Goal: Information Seeking & Learning: Learn about a topic

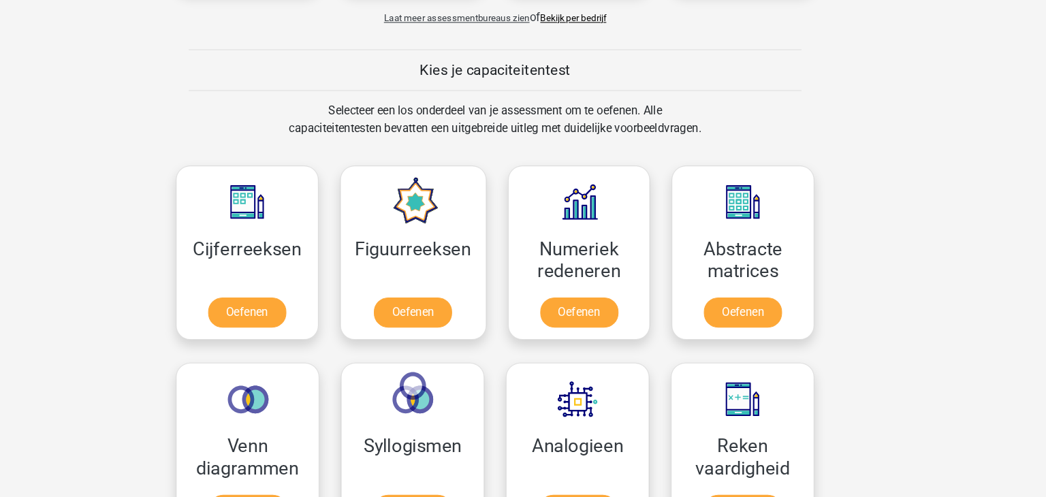
scroll to position [488, 0]
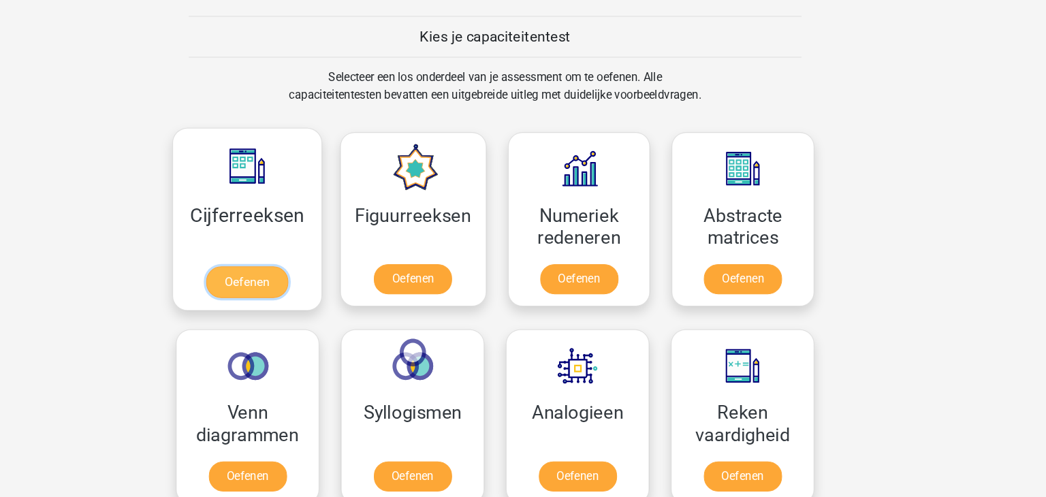
click at [287, 284] on link "Oefenen" at bounding box center [288, 293] width 78 height 30
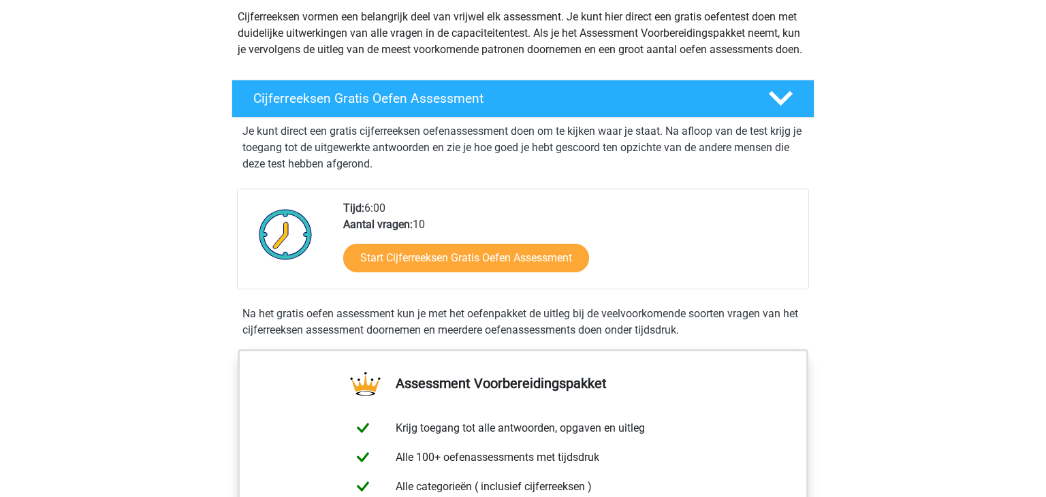
scroll to position [175, 0]
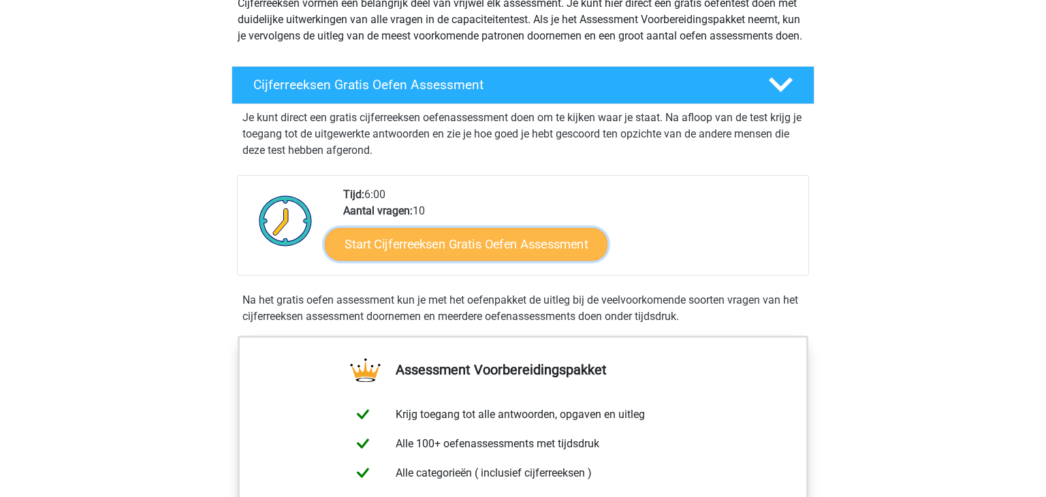
click at [406, 253] on link "Start Cijferreeksen Gratis Oefen Assessment" at bounding box center [466, 244] width 283 height 33
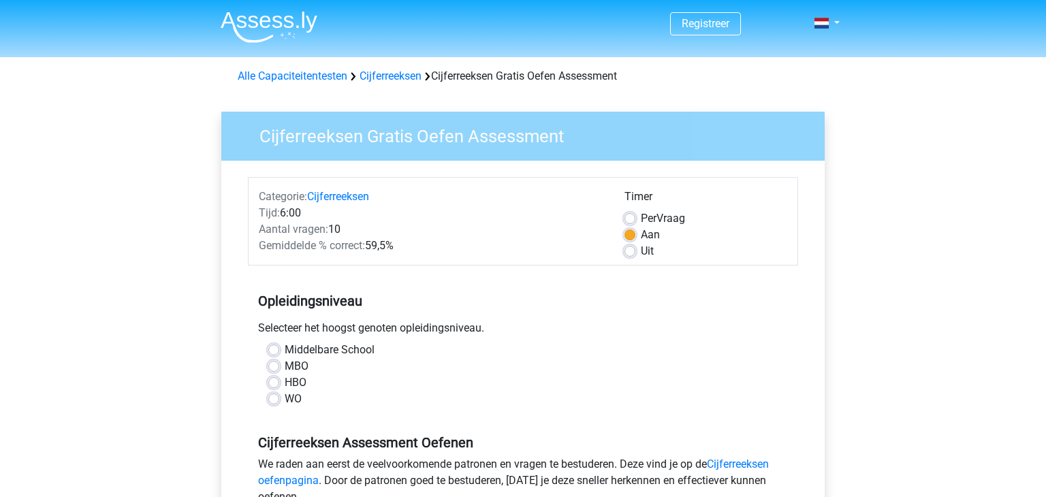
click at [285, 351] on label "Middelbare School" at bounding box center [330, 350] width 90 height 16
click at [272, 351] on input "Middelbare School" at bounding box center [273, 349] width 11 height 14
radio input "true"
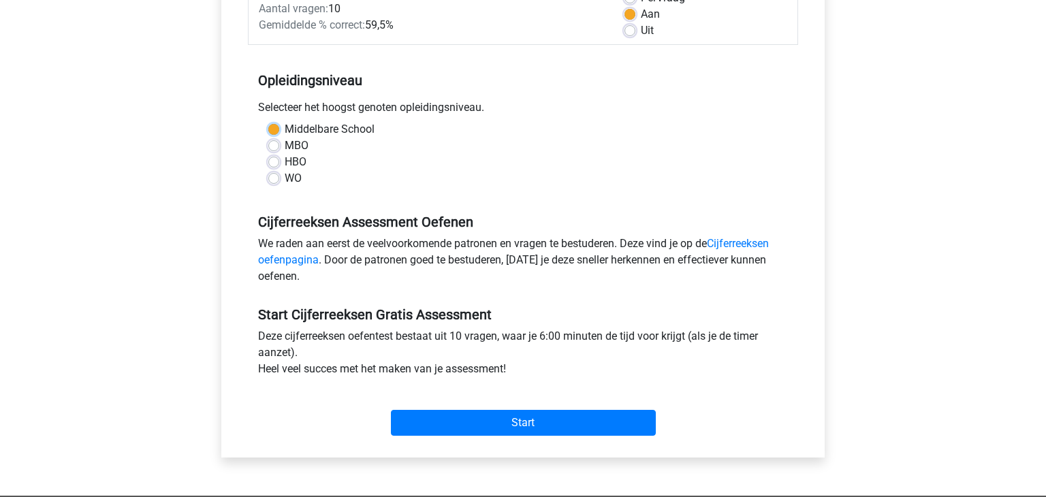
scroll to position [223, 0]
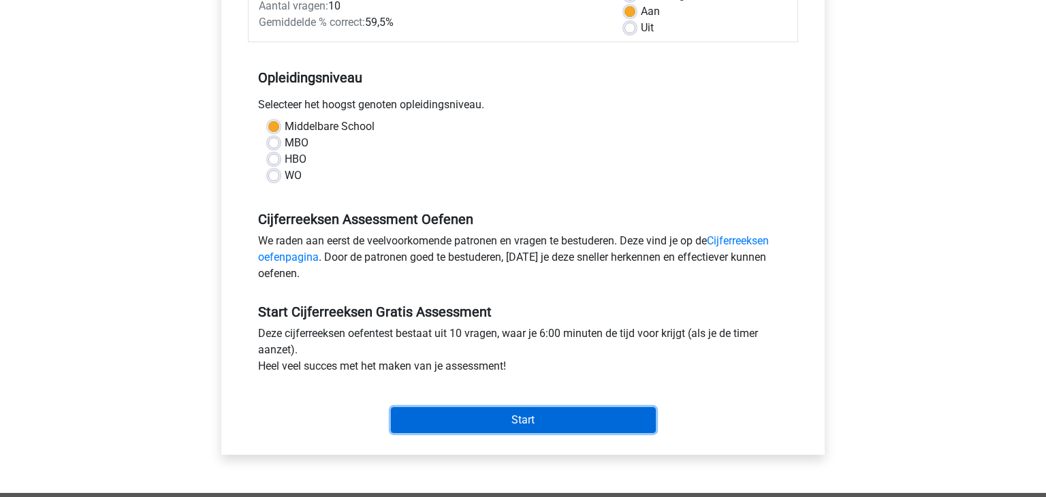
click at [499, 416] on input "Start" at bounding box center [523, 420] width 265 height 26
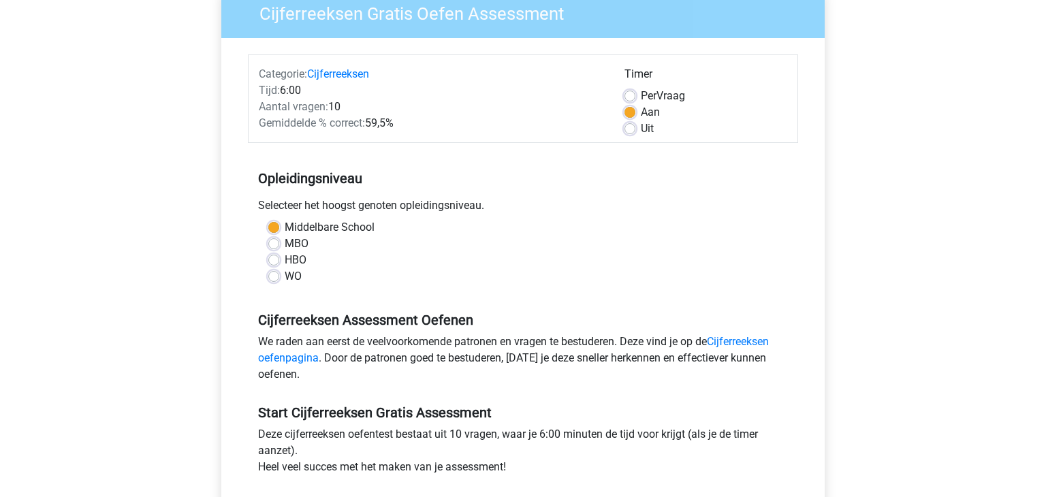
scroll to position [121, 0]
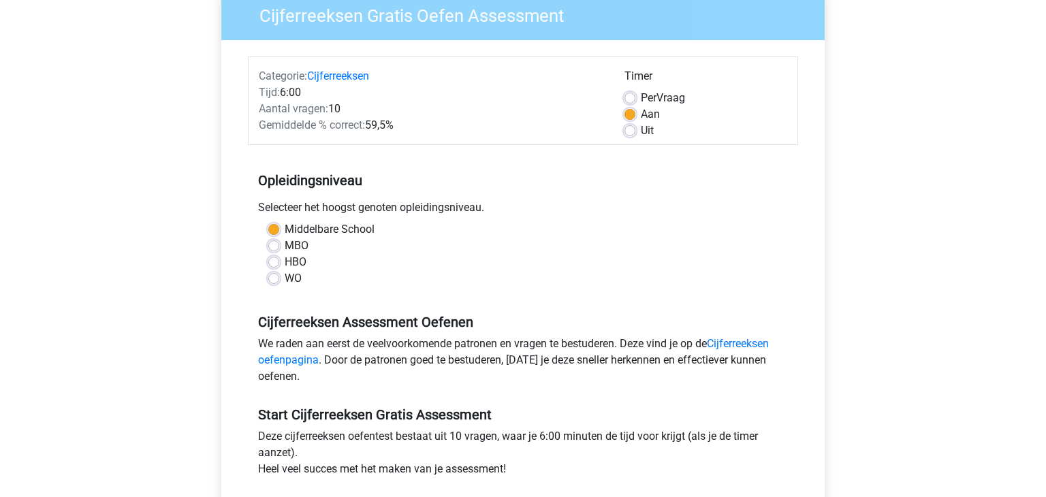
click at [641, 97] on label "Per Vraag" at bounding box center [663, 98] width 44 height 16
click at [631, 97] on input "Per Vraag" at bounding box center [630, 97] width 11 height 14
radio input "true"
click at [764, 347] on link "Cijferreeksen oefenpagina" at bounding box center [513, 351] width 511 height 29
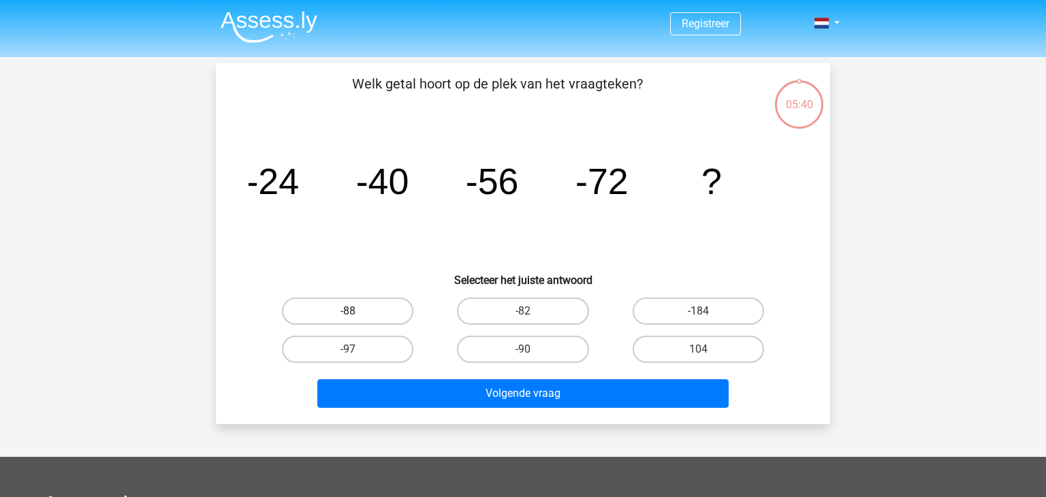
click at [387, 313] on label "-88" at bounding box center [347, 311] width 131 height 27
click at [357, 313] on input "-88" at bounding box center [352, 315] width 9 height 9
radio input "true"
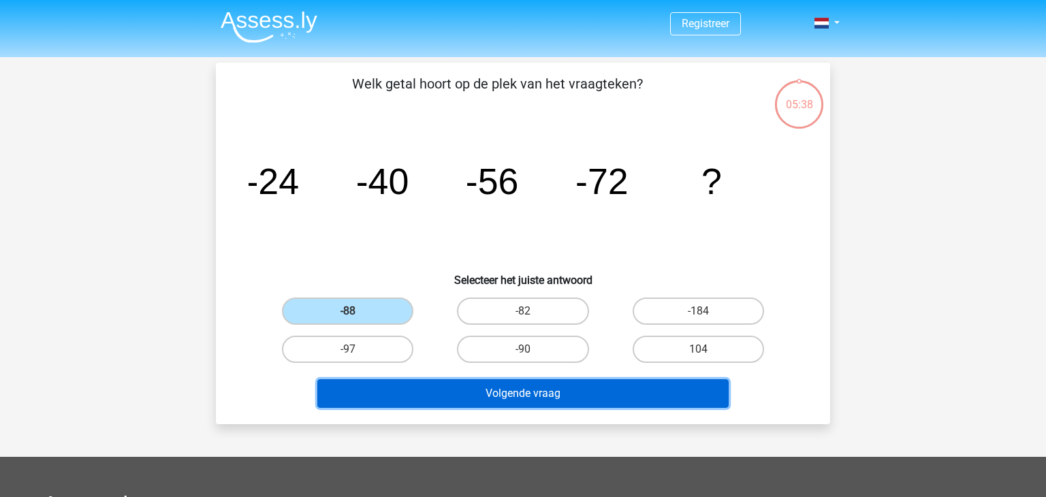
click at [450, 388] on button "Volgende vraag" at bounding box center [523, 393] width 412 height 29
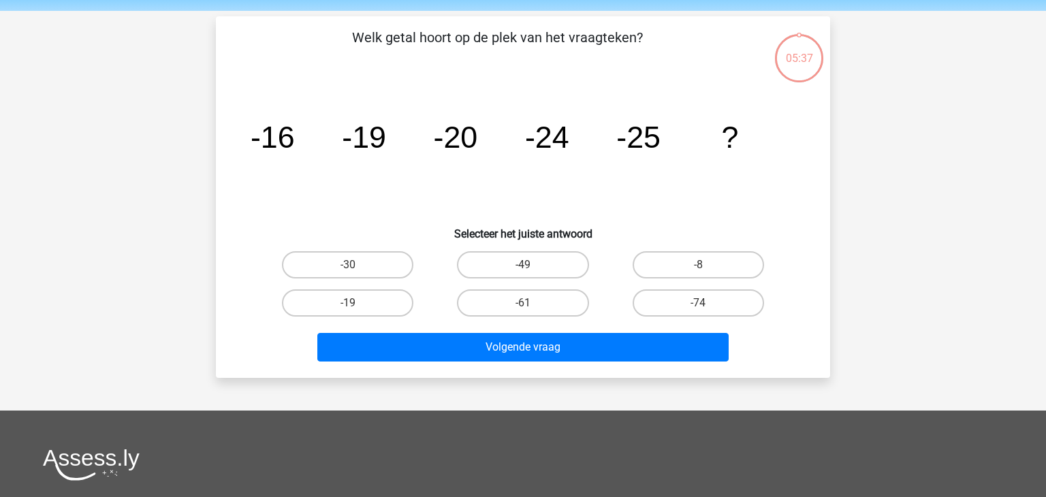
scroll to position [63, 0]
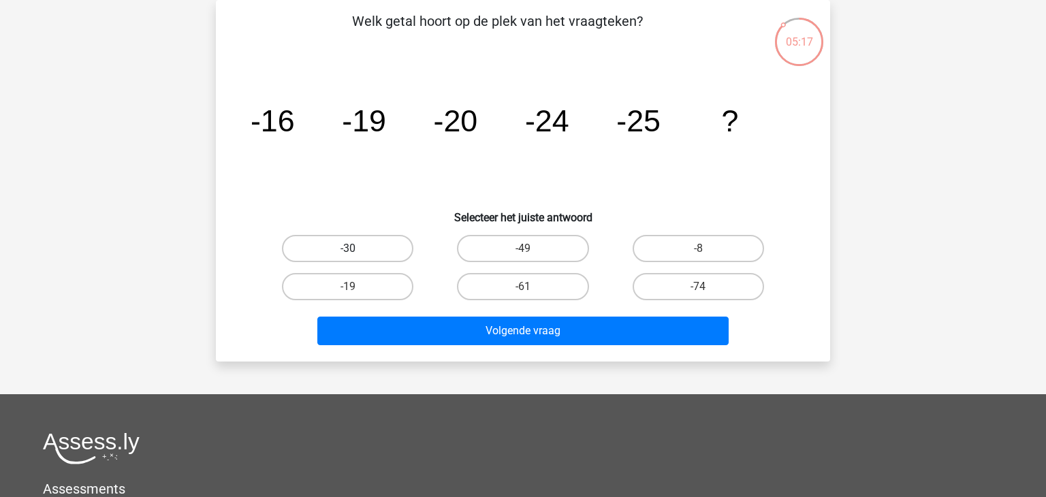
click at [362, 241] on label "-30" at bounding box center [347, 248] width 131 height 27
click at [357, 249] on input "-30" at bounding box center [352, 253] width 9 height 9
radio input "true"
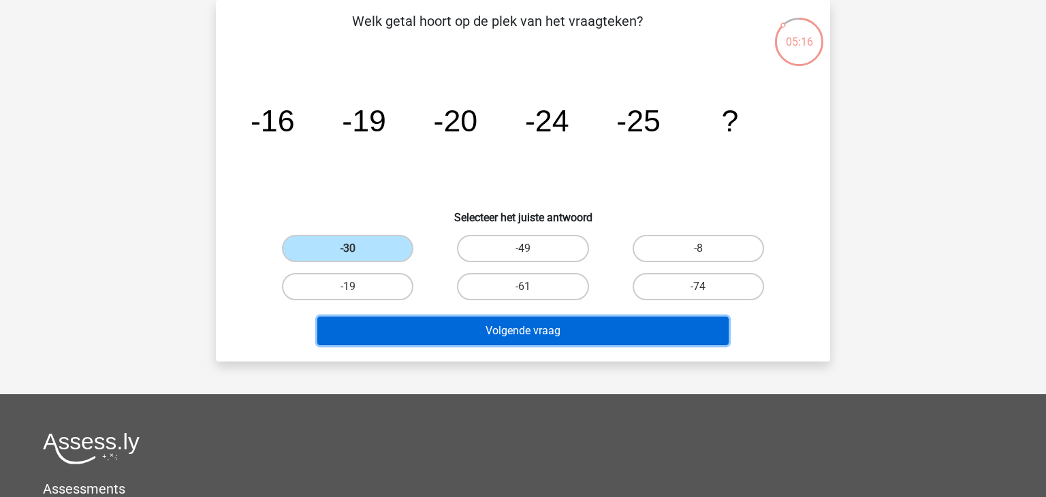
click at [473, 327] on button "Volgende vraag" at bounding box center [523, 331] width 412 height 29
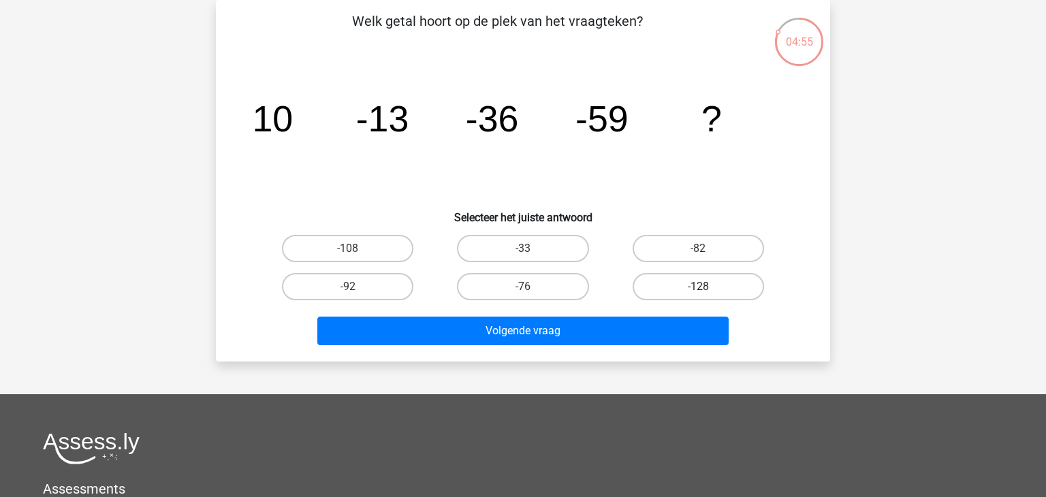
click at [706, 279] on label "-128" at bounding box center [698, 286] width 131 height 27
click at [706, 287] on input "-128" at bounding box center [702, 291] width 9 height 9
radio input "true"
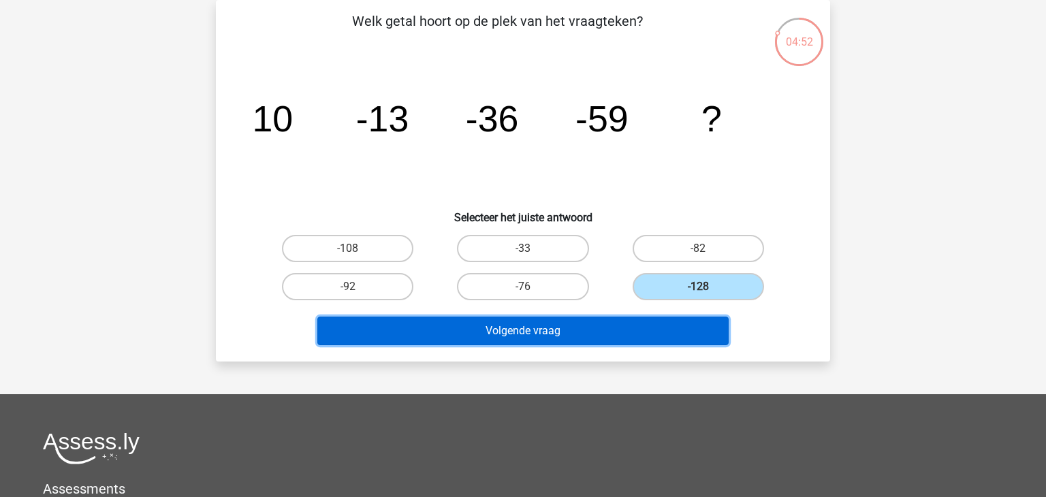
click at [675, 330] on button "Volgende vraag" at bounding box center [523, 331] width 412 height 29
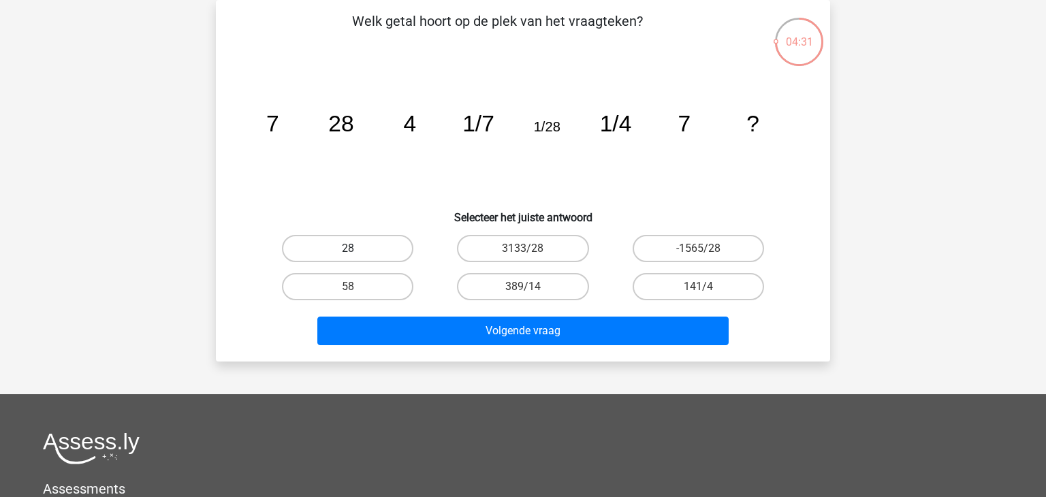
click at [379, 247] on label "28" at bounding box center [347, 248] width 131 height 27
click at [357, 249] on input "28" at bounding box center [352, 253] width 9 height 9
radio input "true"
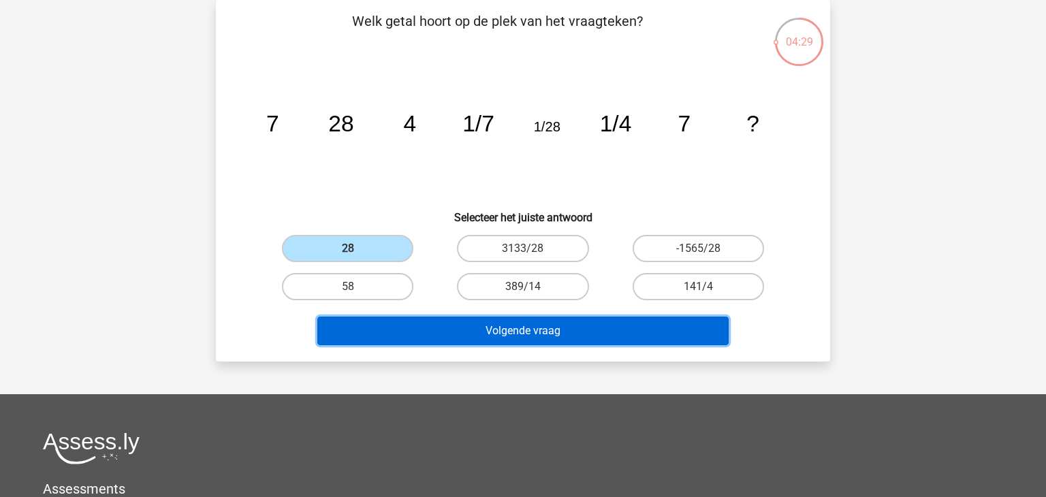
click at [468, 334] on button "Volgende vraag" at bounding box center [523, 331] width 412 height 29
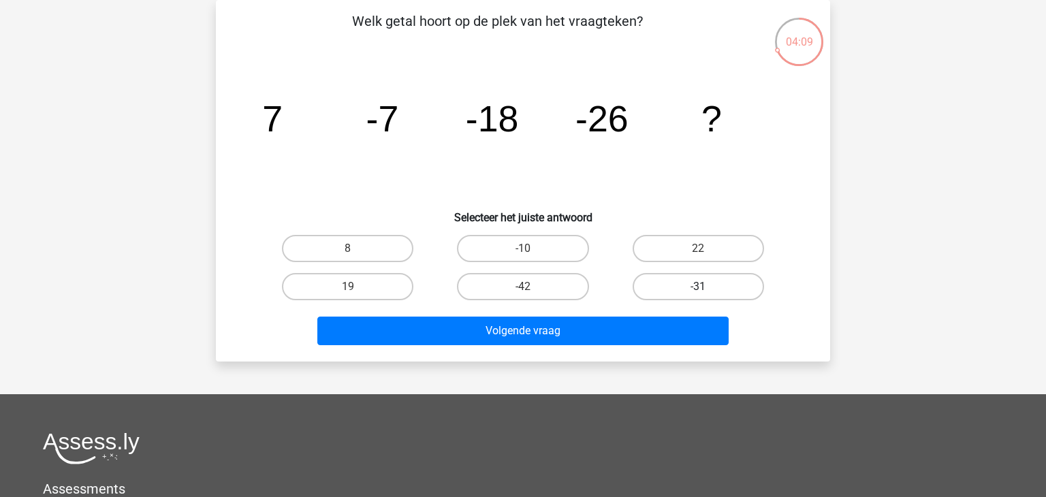
click at [693, 280] on label "-31" at bounding box center [698, 286] width 131 height 27
click at [698, 287] on input "-31" at bounding box center [702, 291] width 9 height 9
radio input "true"
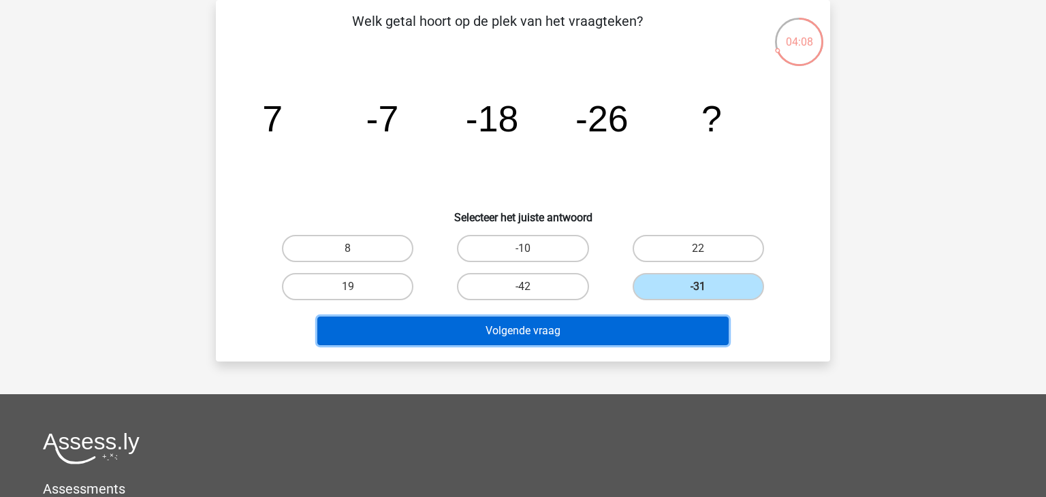
click at [646, 331] on button "Volgende vraag" at bounding box center [523, 331] width 412 height 29
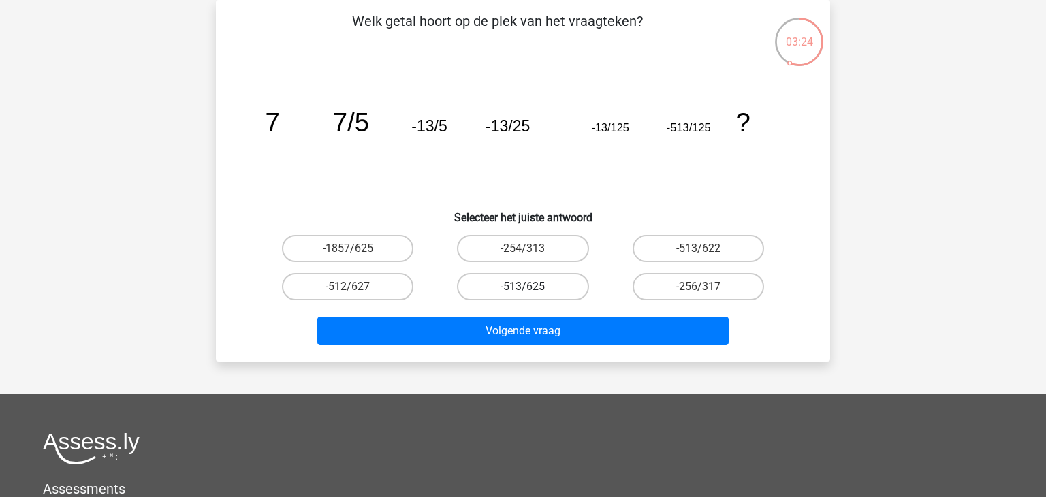
click at [557, 288] on label "-513/625" at bounding box center [522, 286] width 131 height 27
click at [532, 288] on input "-513/625" at bounding box center [527, 291] width 9 height 9
radio input "true"
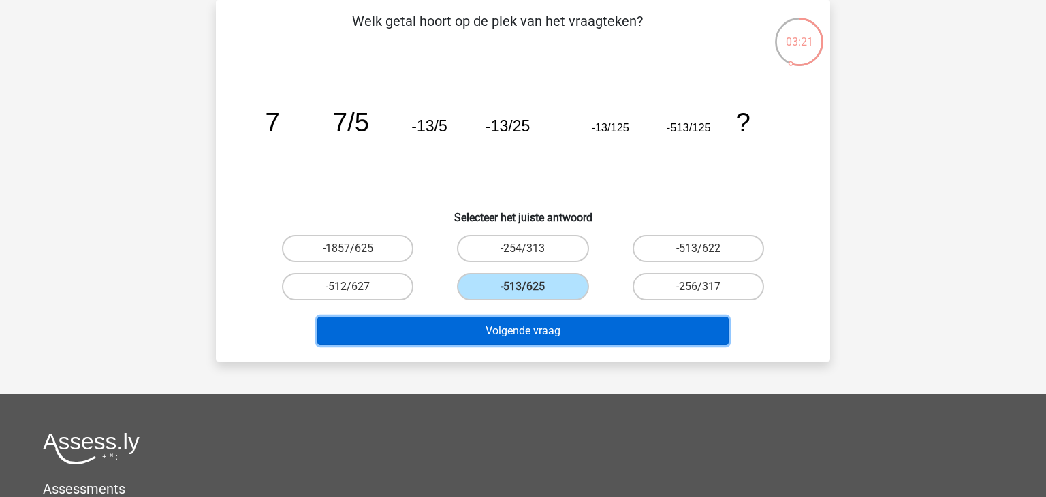
click at [555, 328] on button "Volgende vraag" at bounding box center [523, 331] width 412 height 29
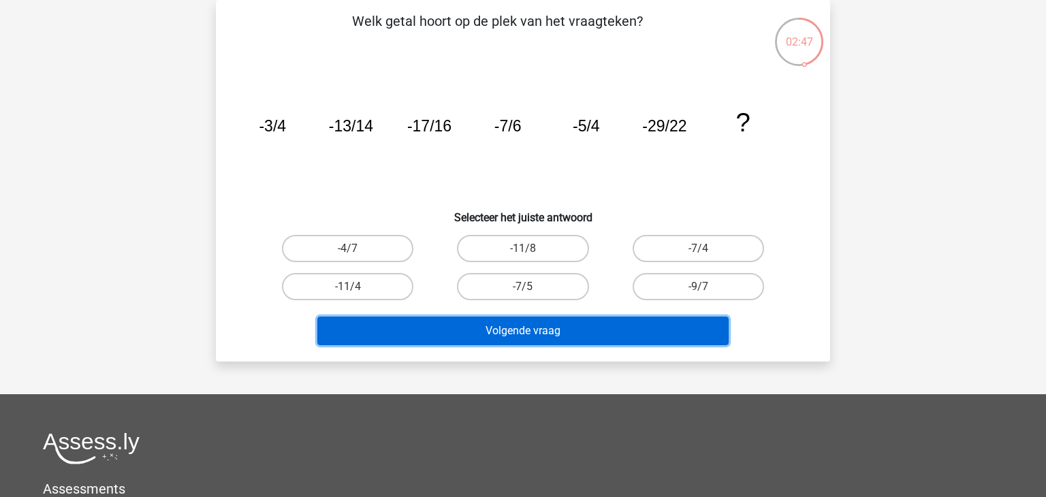
click at [550, 324] on button "Volgende vraag" at bounding box center [523, 331] width 412 height 29
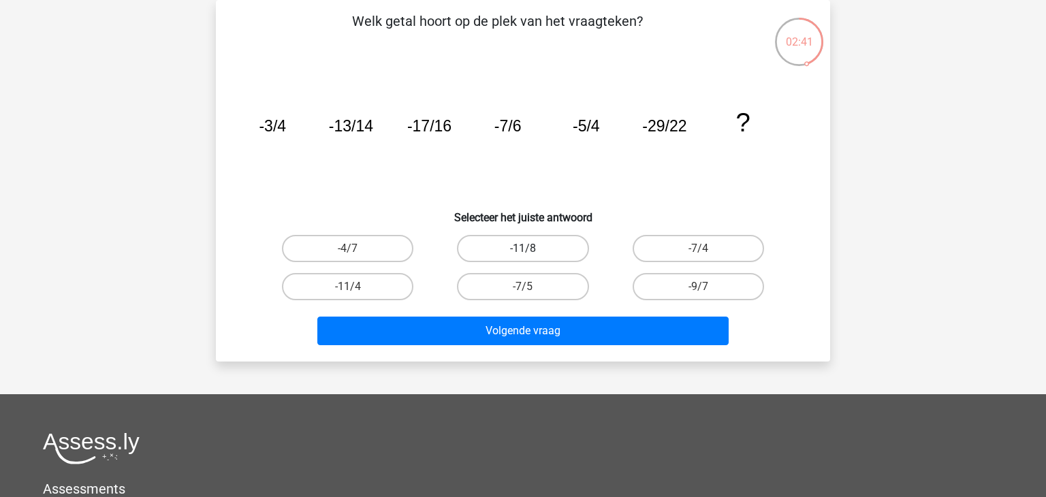
click at [548, 247] on label "-11/8" at bounding box center [522, 248] width 131 height 27
click at [532, 249] on input "-11/8" at bounding box center [527, 253] width 9 height 9
radio input "true"
click at [534, 245] on label "-11/8" at bounding box center [522, 248] width 131 height 27
click at [532, 249] on input "-11/8" at bounding box center [527, 253] width 9 height 9
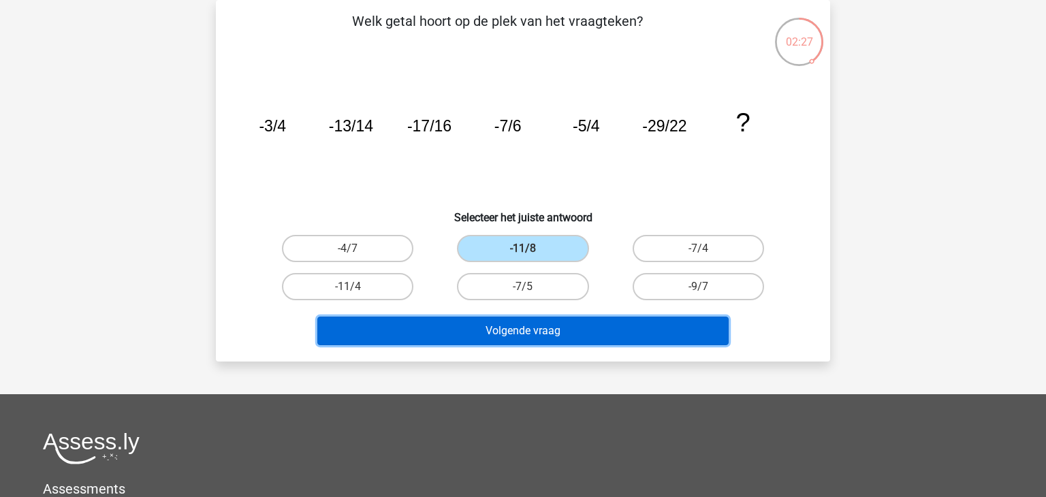
click at [539, 328] on button "Volgende vraag" at bounding box center [523, 331] width 412 height 29
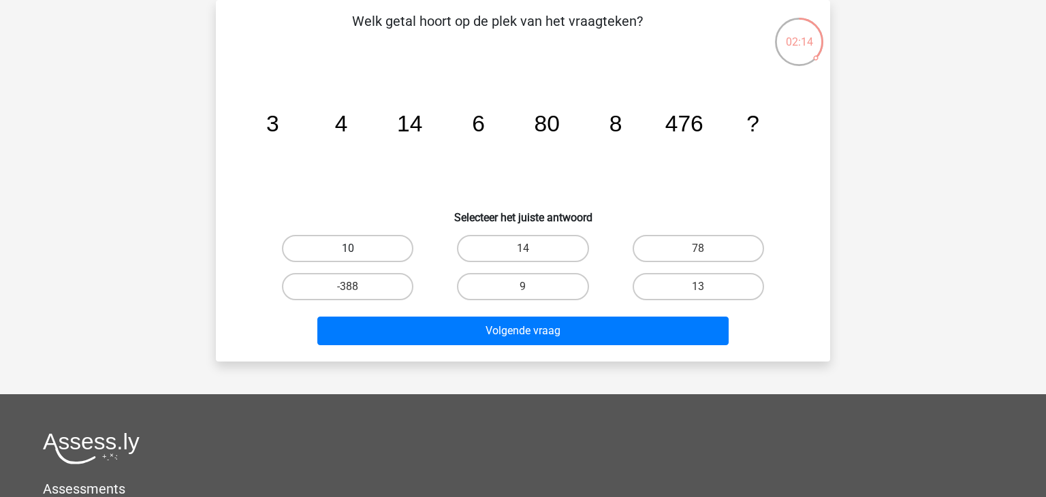
click at [390, 241] on label "10" at bounding box center [347, 248] width 131 height 27
click at [357, 249] on input "10" at bounding box center [352, 253] width 9 height 9
radio input "true"
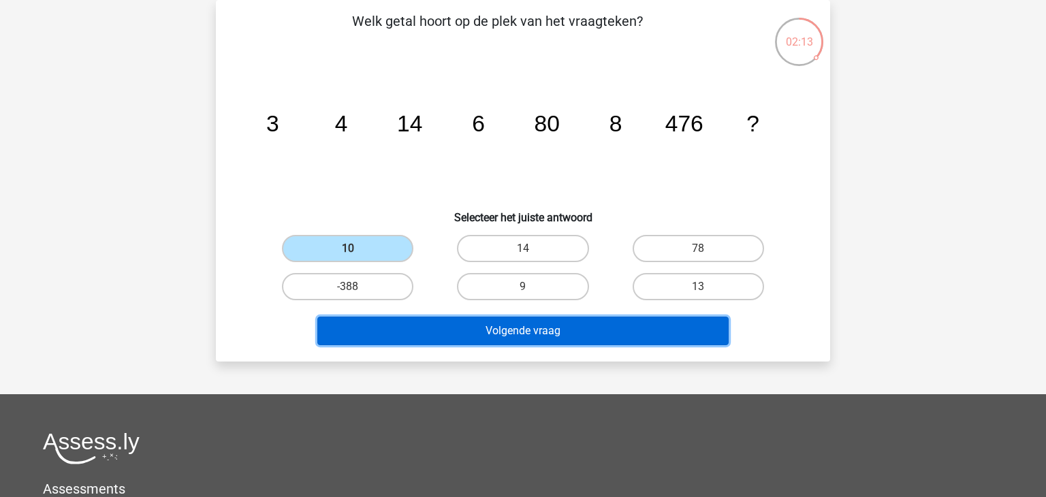
click at [437, 322] on button "Volgende vraag" at bounding box center [523, 331] width 412 height 29
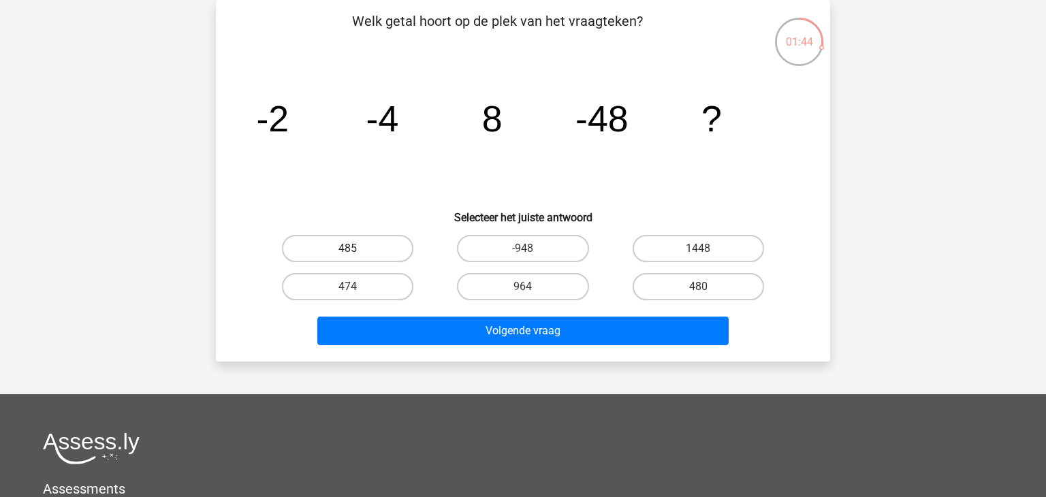
click at [375, 249] on label "485" at bounding box center [347, 248] width 131 height 27
click at [357, 249] on input "485" at bounding box center [352, 253] width 9 height 9
radio input "true"
click at [699, 280] on label "480" at bounding box center [698, 286] width 131 height 27
click at [699, 287] on input "480" at bounding box center [702, 291] width 9 height 9
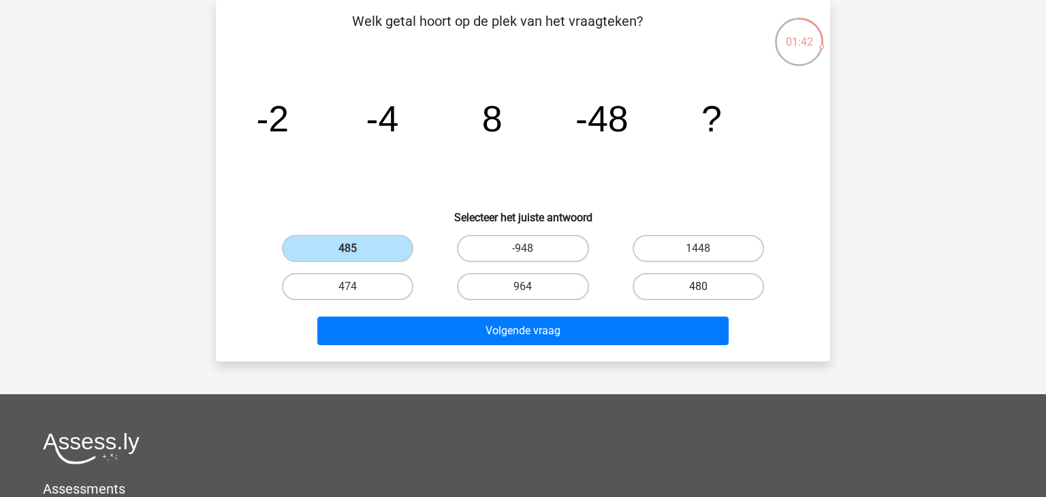
radio input "true"
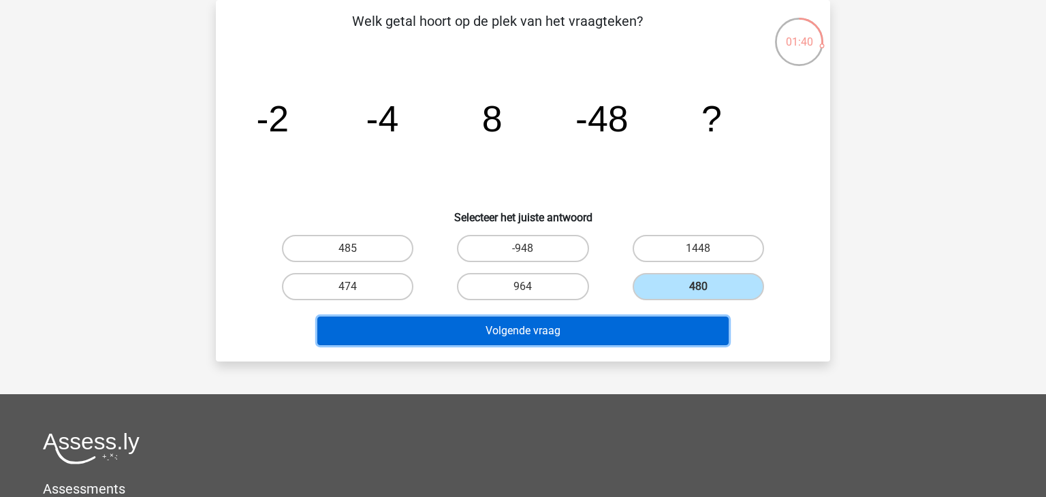
click at [650, 336] on button "Volgende vraag" at bounding box center [523, 331] width 412 height 29
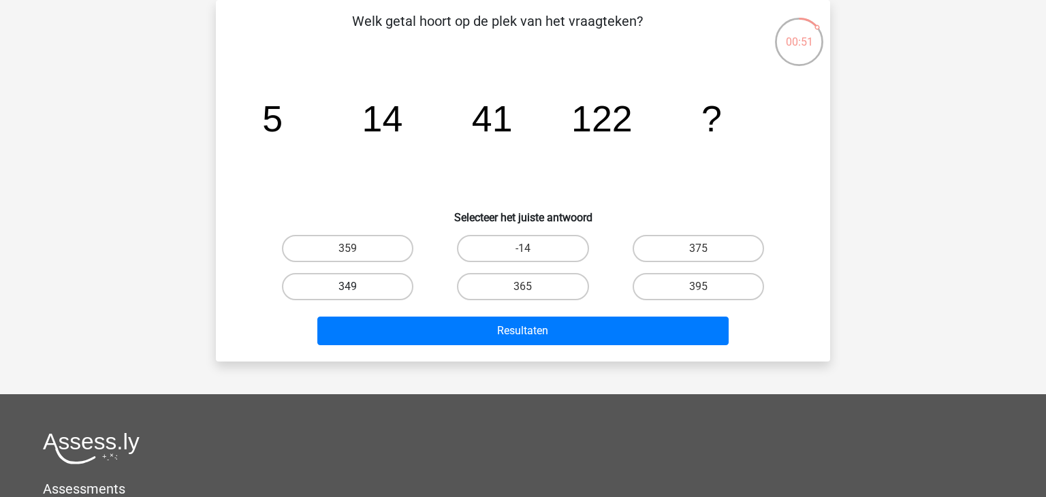
click at [369, 286] on label "349" at bounding box center [347, 286] width 131 height 27
click at [357, 287] on input "349" at bounding box center [352, 291] width 9 height 9
radio input "true"
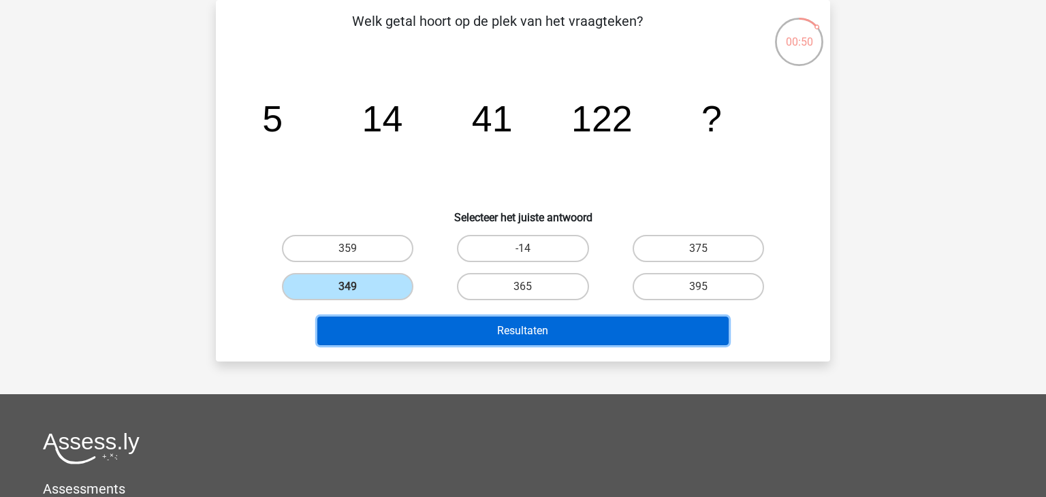
click at [410, 324] on button "Resultaten" at bounding box center [523, 331] width 412 height 29
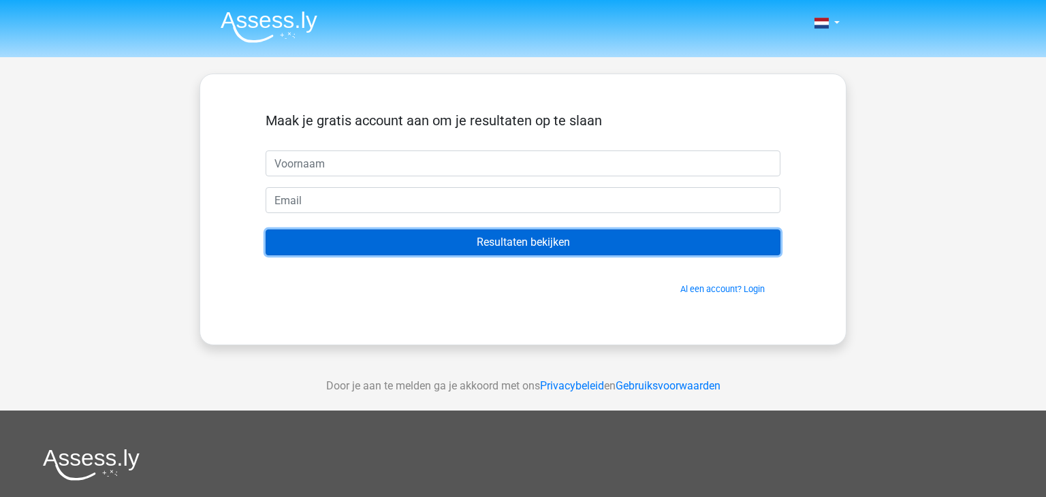
click at [522, 242] on input "Resultaten bekijken" at bounding box center [523, 243] width 515 height 26
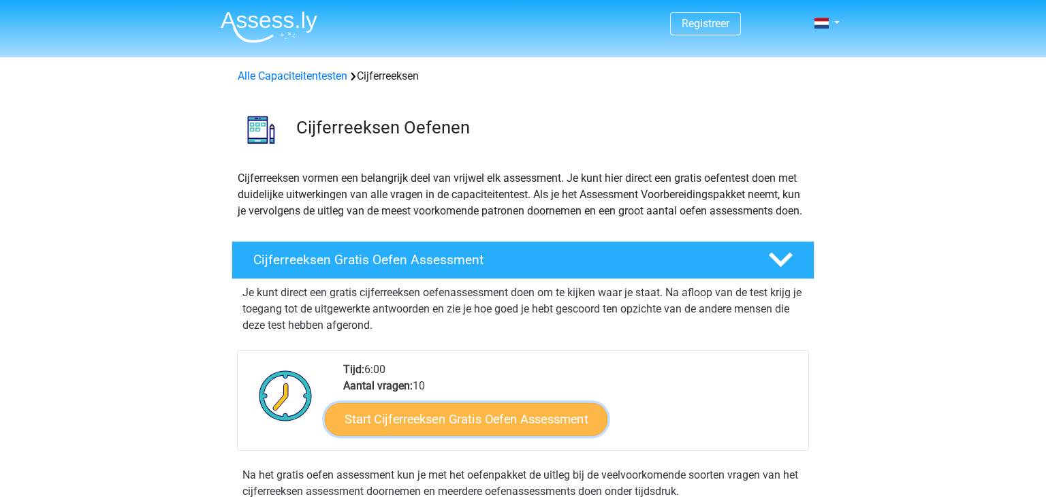
click at [499, 431] on link "Start Cijferreeksen Gratis Oefen Assessment" at bounding box center [466, 419] width 283 height 33
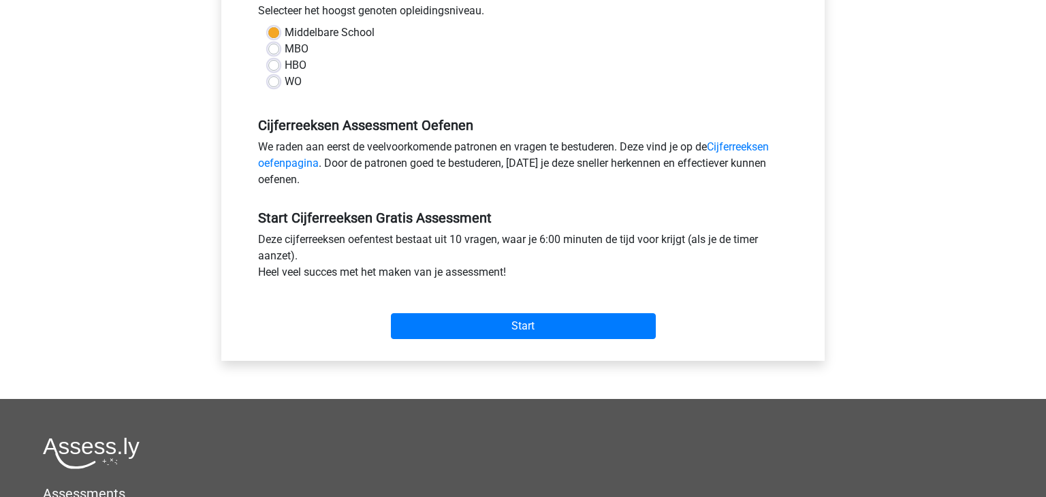
scroll to position [322, 0]
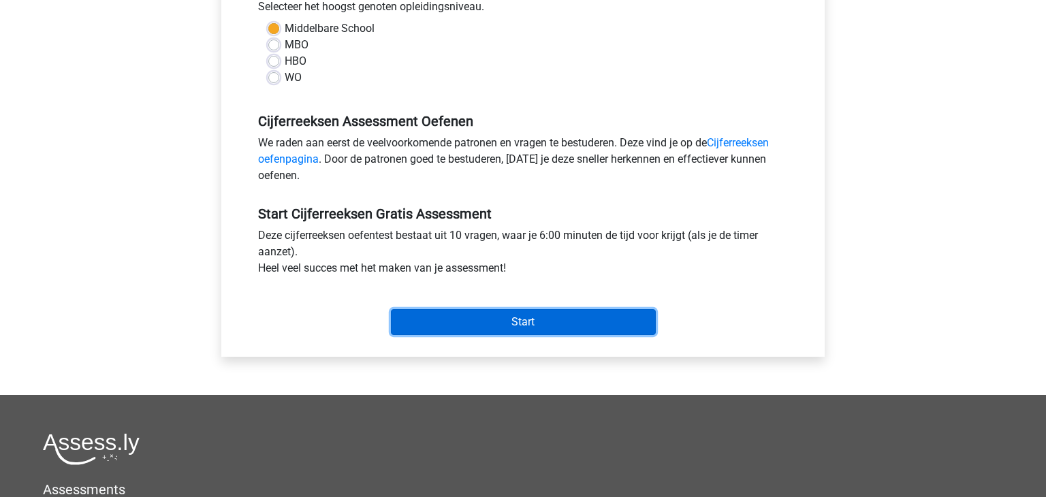
click at [524, 315] on input "Start" at bounding box center [523, 322] width 265 height 26
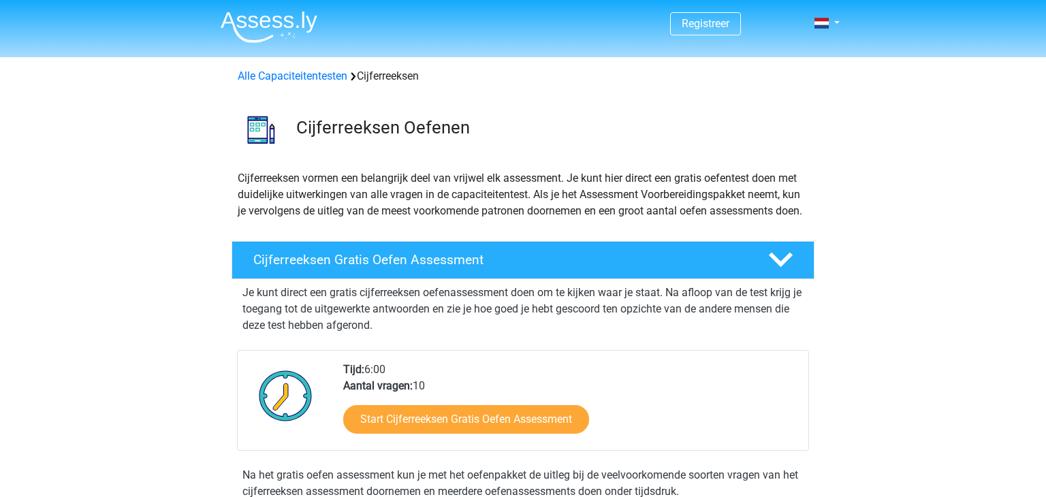
scroll to position [175, 0]
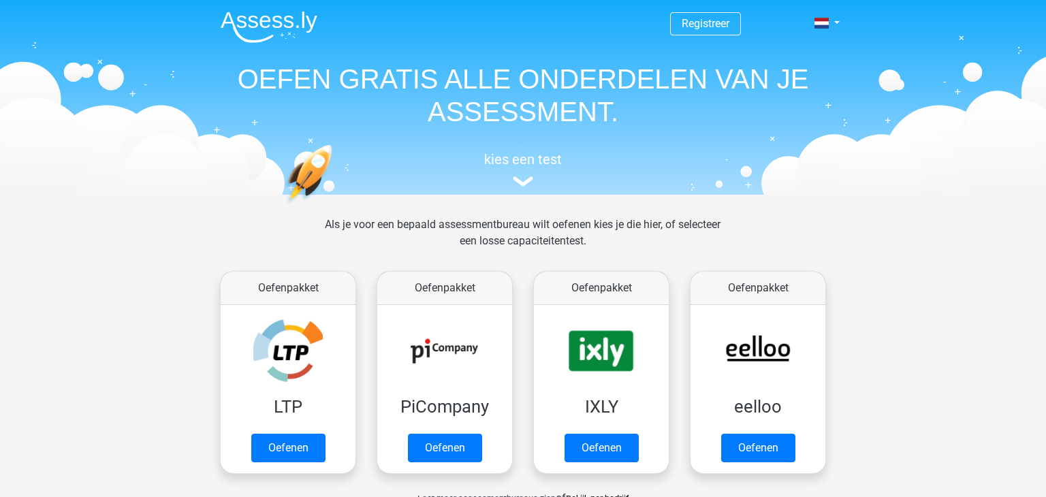
scroll to position [488, 0]
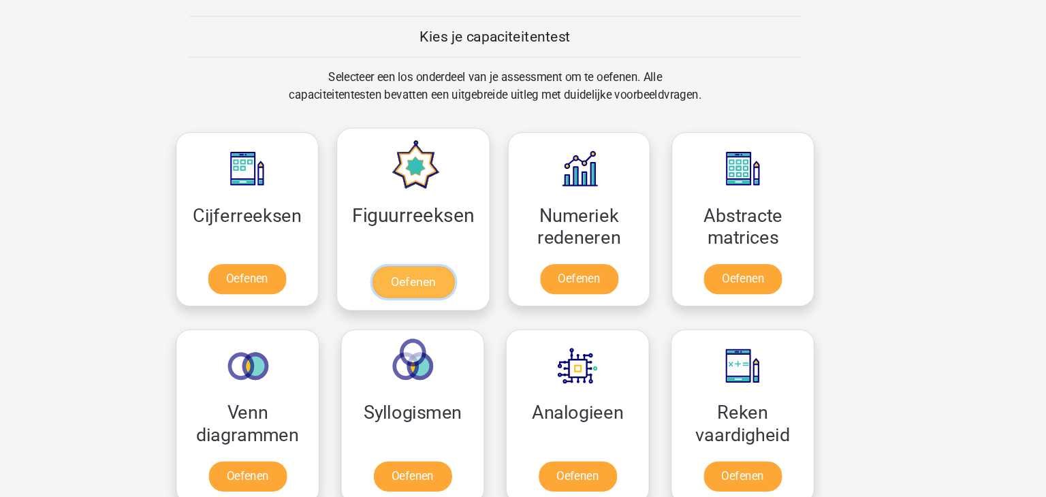
click at [470, 279] on link "Oefenen" at bounding box center [445, 293] width 78 height 30
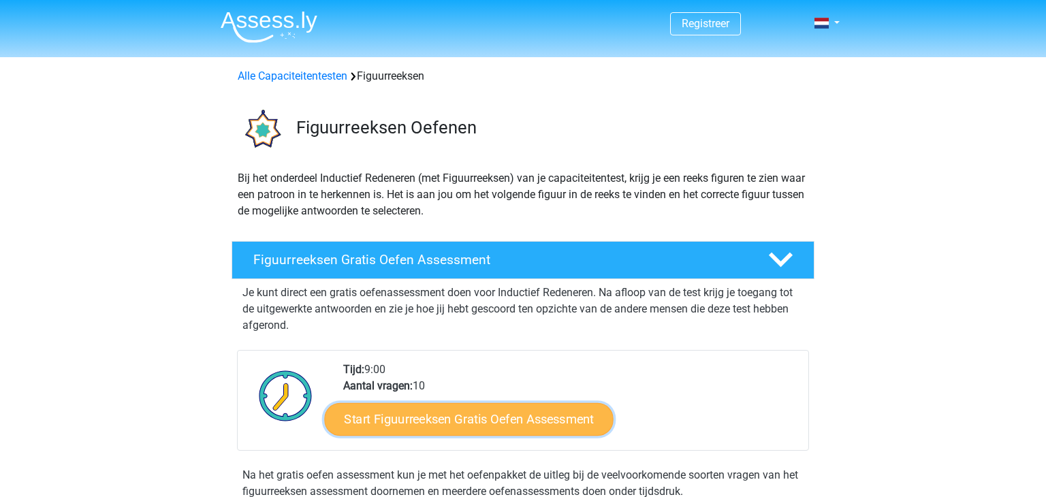
click at [379, 421] on link "Start Figuurreeksen Gratis Oefen Assessment" at bounding box center [469, 419] width 289 height 33
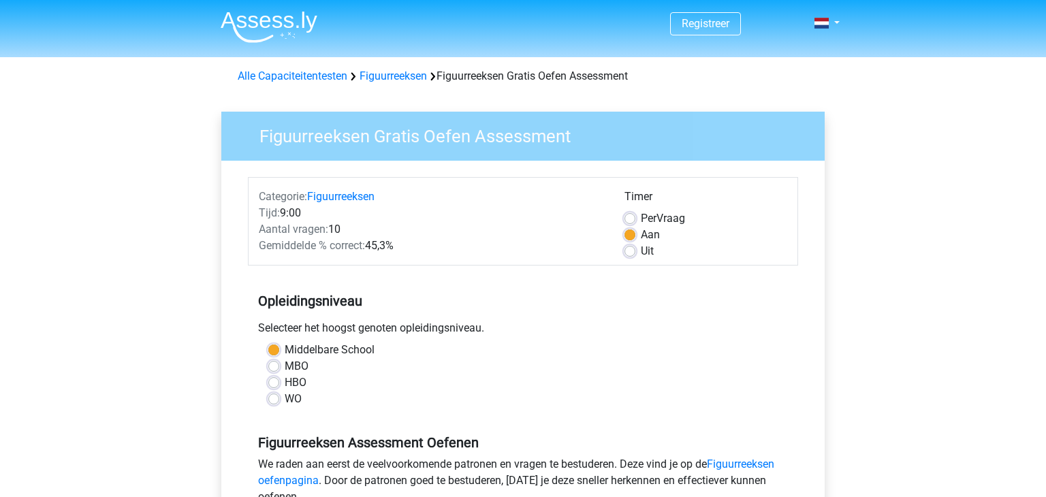
click at [641, 220] on label "Per Vraag" at bounding box center [663, 218] width 44 height 16
click at [635, 220] on input "Per Vraag" at bounding box center [630, 217] width 11 height 14
radio input "true"
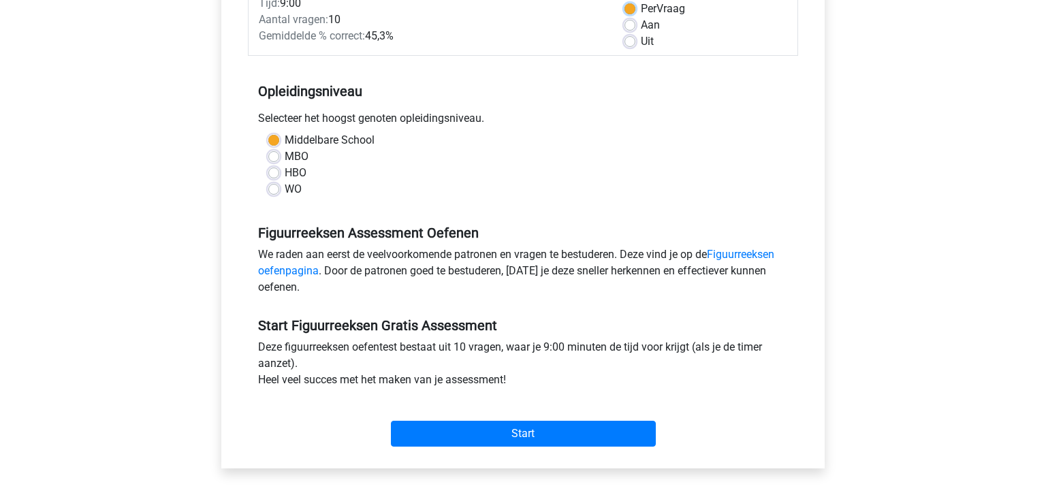
scroll to position [234, 0]
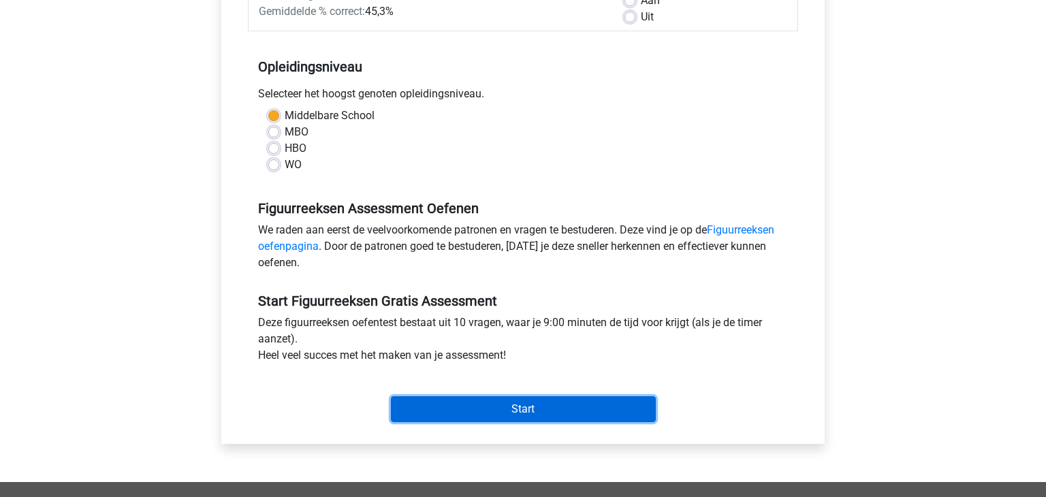
click at [554, 415] on input "Start" at bounding box center [523, 409] width 265 height 26
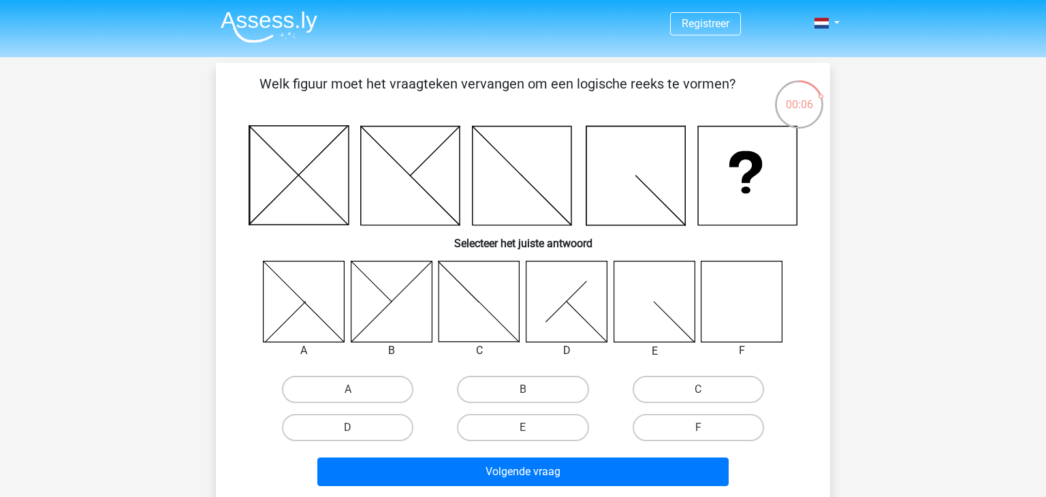
click at [702, 428] on input "F" at bounding box center [702, 432] width 9 height 9
radio input "true"
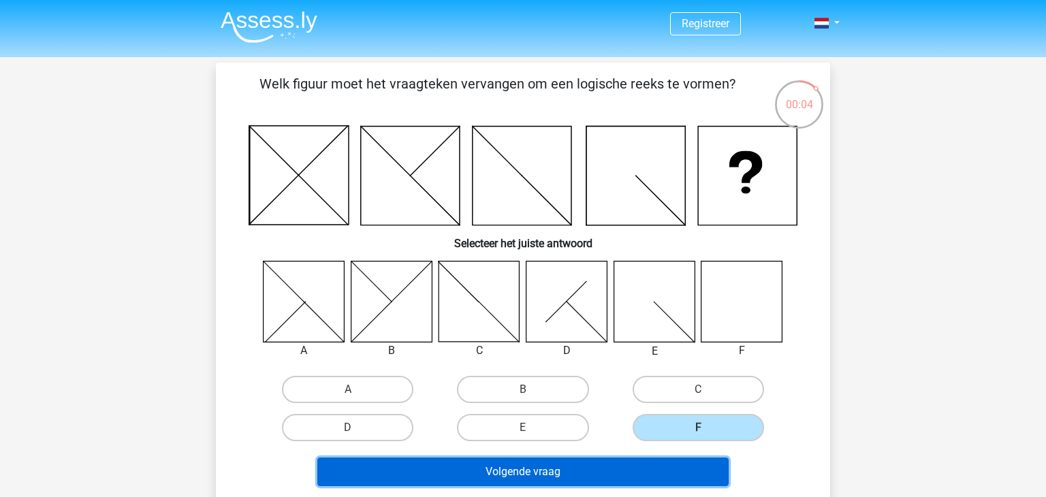
click at [630, 468] on button "Volgende vraag" at bounding box center [523, 472] width 412 height 29
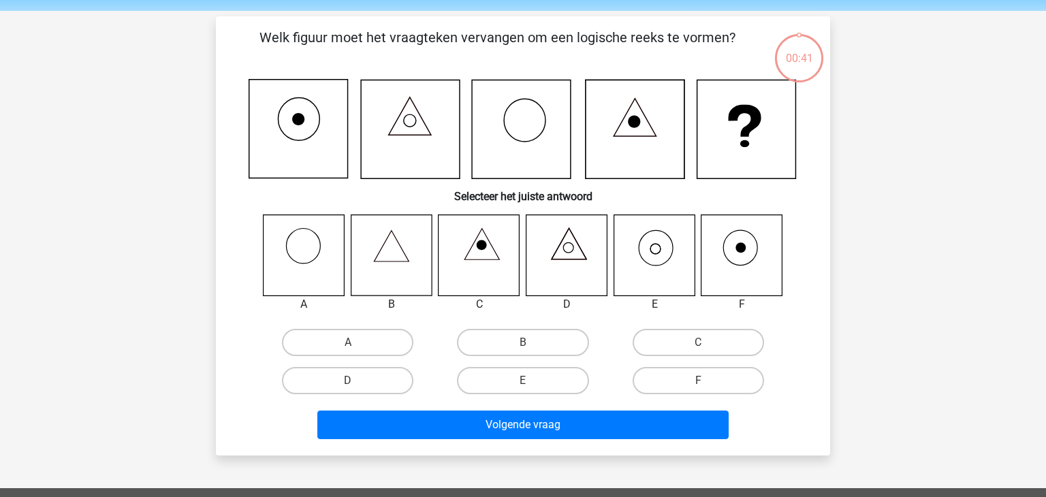
scroll to position [63, 0]
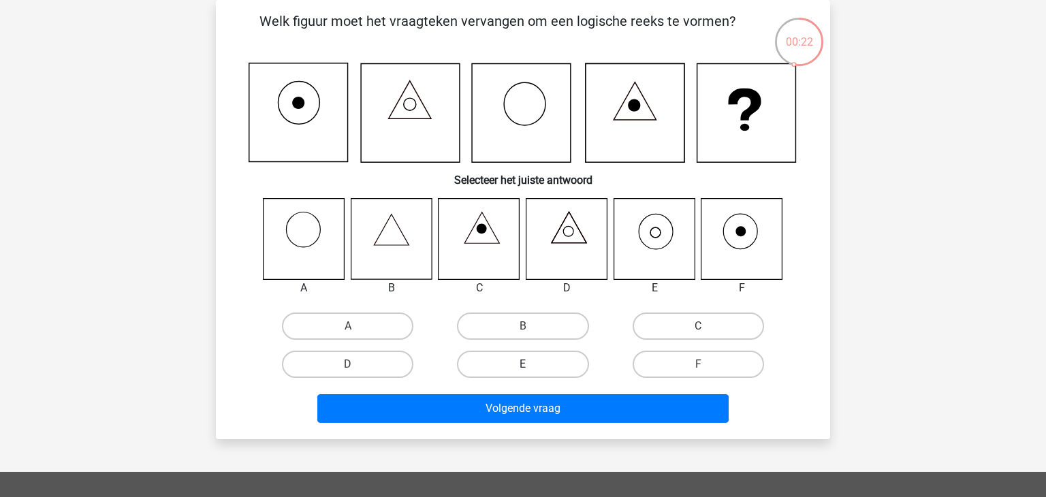
click at [551, 362] on label "E" at bounding box center [522, 364] width 131 height 27
click at [532, 364] on input "E" at bounding box center [527, 368] width 9 height 9
radio input "true"
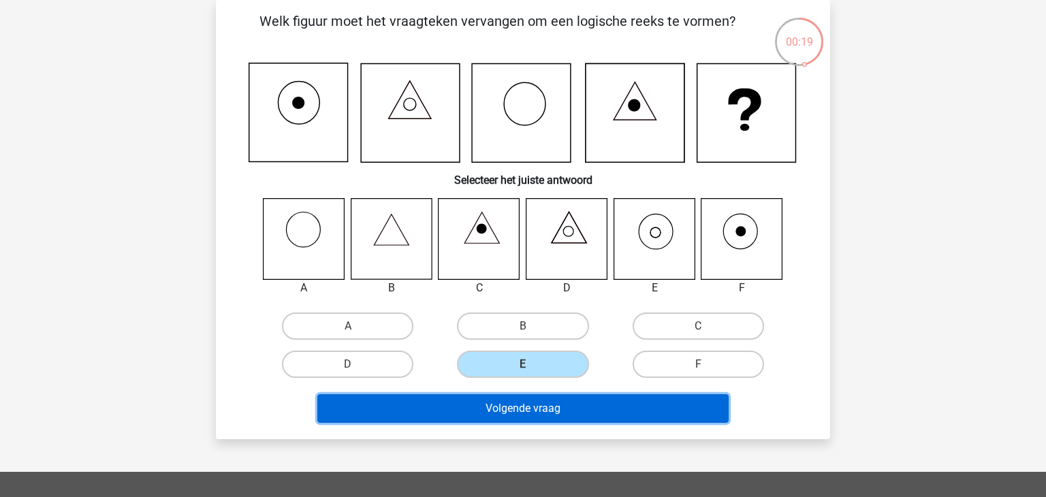
click at [539, 401] on button "Volgende vraag" at bounding box center [523, 408] width 412 height 29
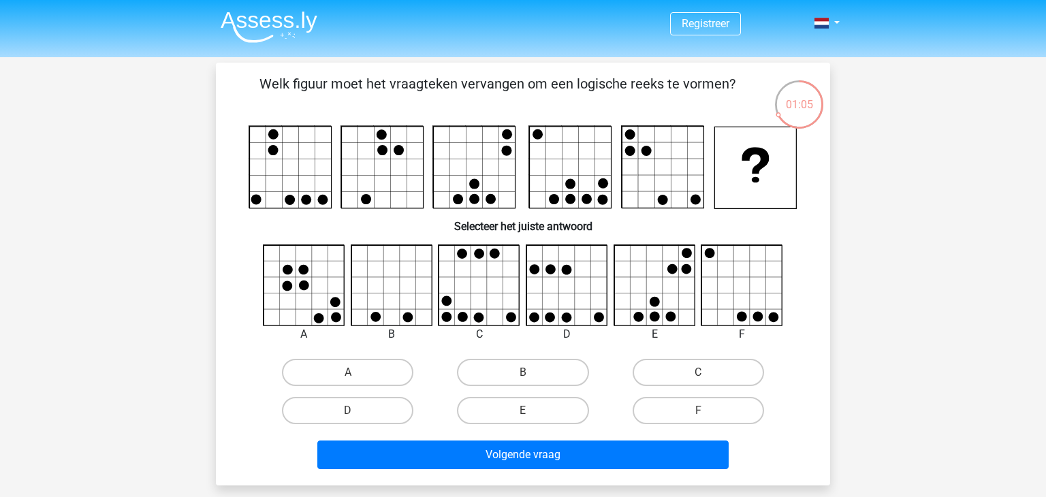
click at [879, 277] on div "Registreer Nederlands English" at bounding box center [523, 439] width 1046 height 878
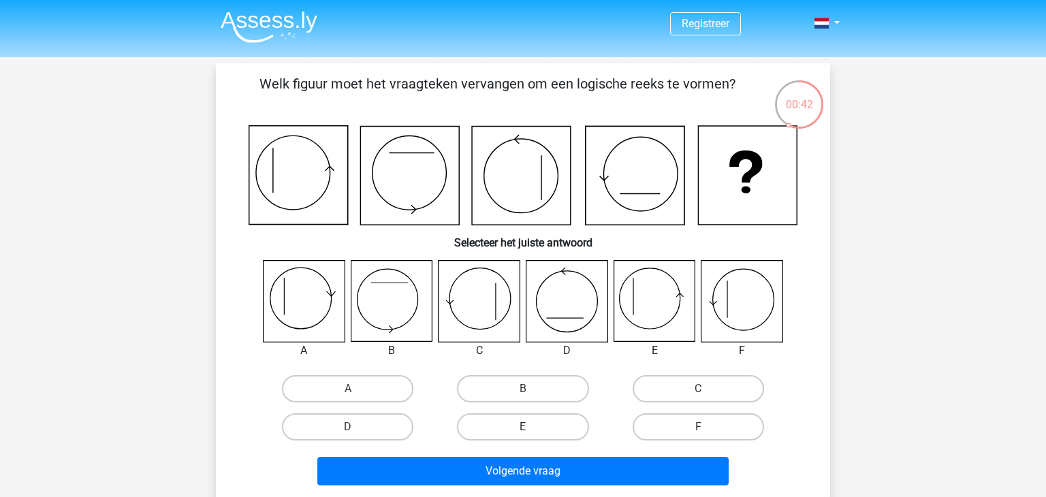
click at [522, 418] on label "E" at bounding box center [522, 426] width 131 height 27
click at [523, 427] on input "E" at bounding box center [527, 431] width 9 height 9
radio input "true"
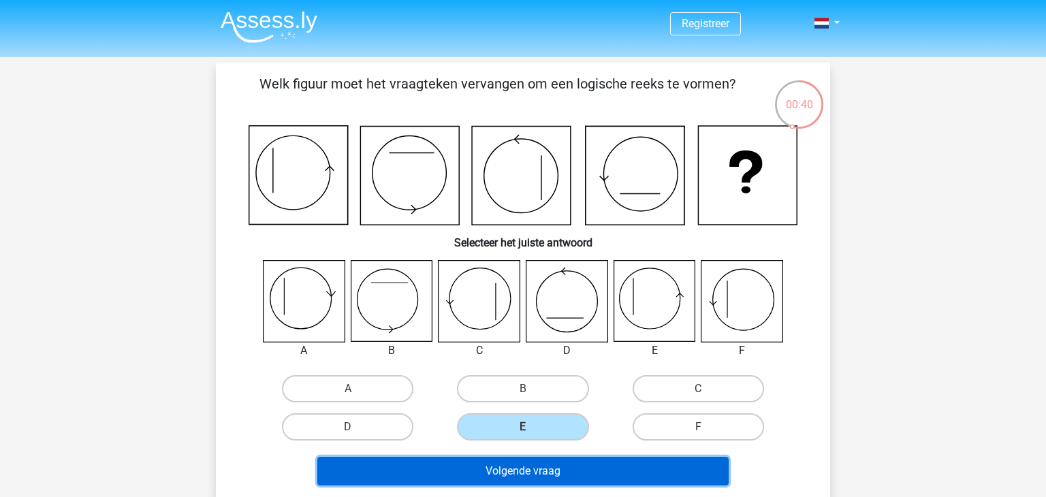
click at [521, 465] on button "Volgende vraag" at bounding box center [523, 471] width 412 height 29
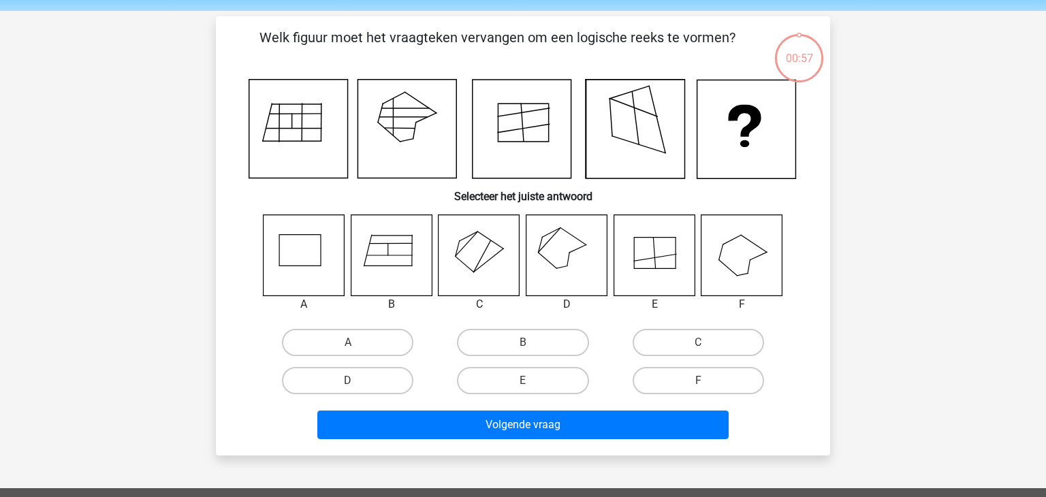
scroll to position [63, 0]
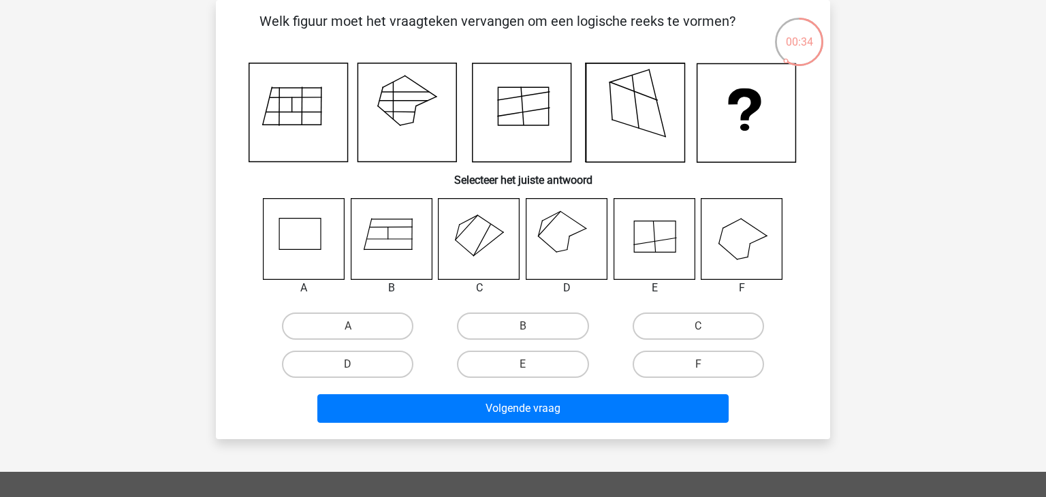
click at [565, 237] on icon at bounding box center [567, 238] width 81 height 81
click at [403, 364] on label "D" at bounding box center [347, 364] width 131 height 27
click at [357, 364] on input "D" at bounding box center [352, 368] width 9 height 9
radio input "true"
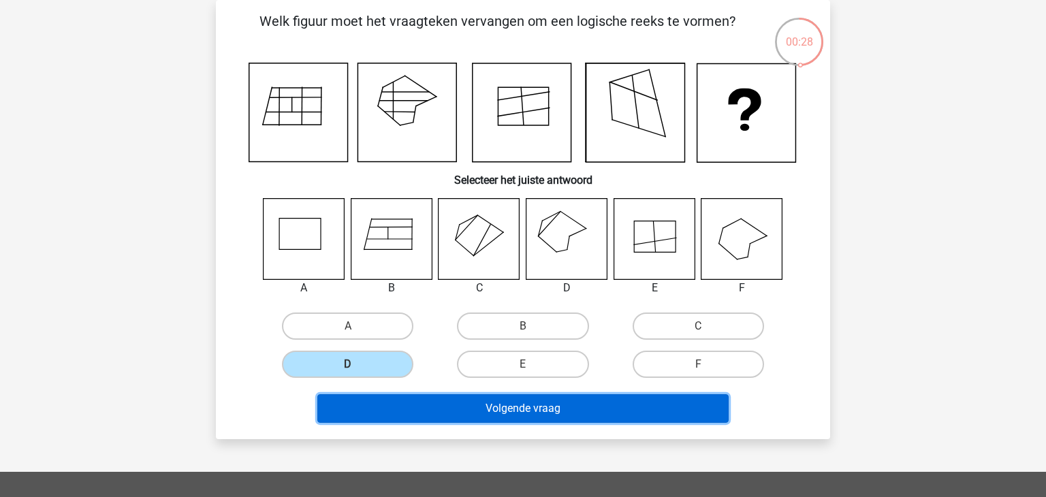
click at [449, 402] on button "Volgende vraag" at bounding box center [523, 408] width 412 height 29
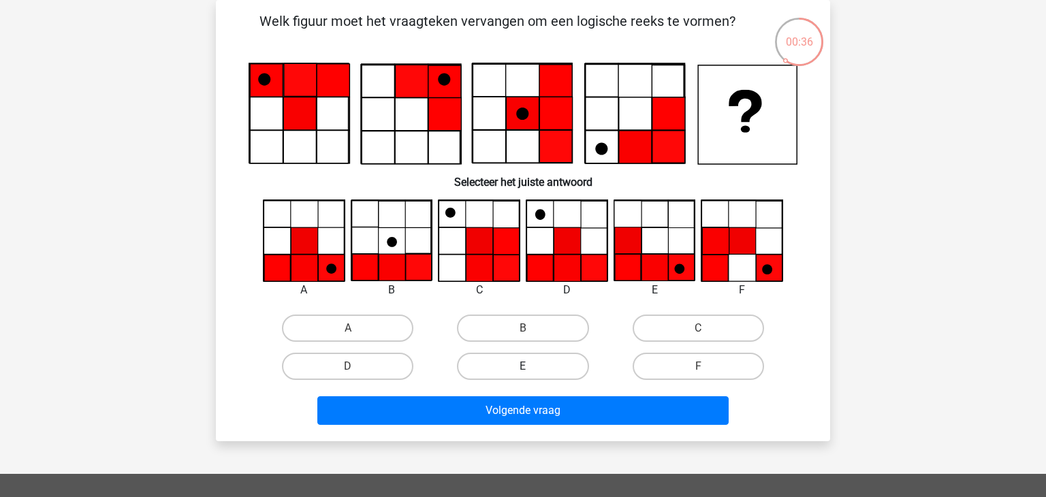
click at [535, 368] on label "E" at bounding box center [522, 366] width 131 height 27
click at [532, 368] on input "E" at bounding box center [527, 370] width 9 height 9
radio input "true"
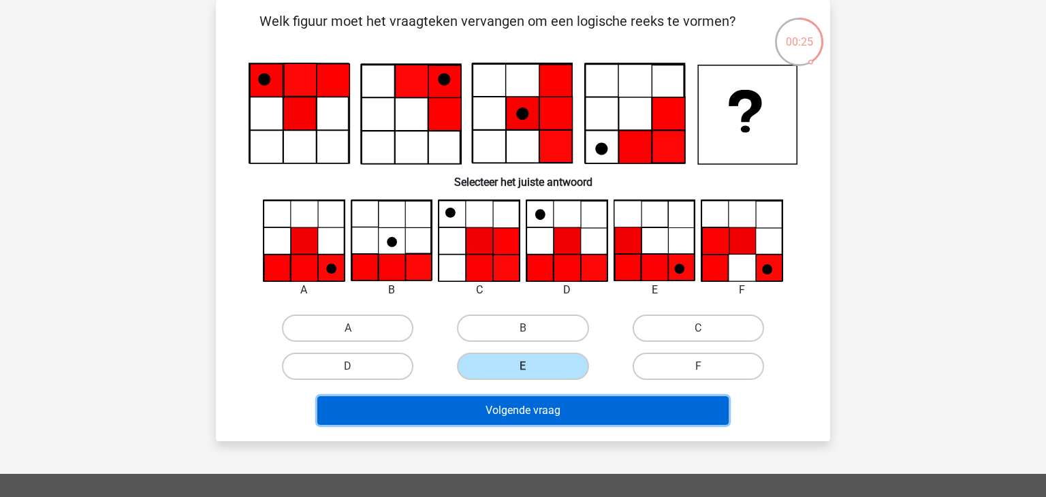
click at [521, 406] on button "Volgende vraag" at bounding box center [523, 410] width 412 height 29
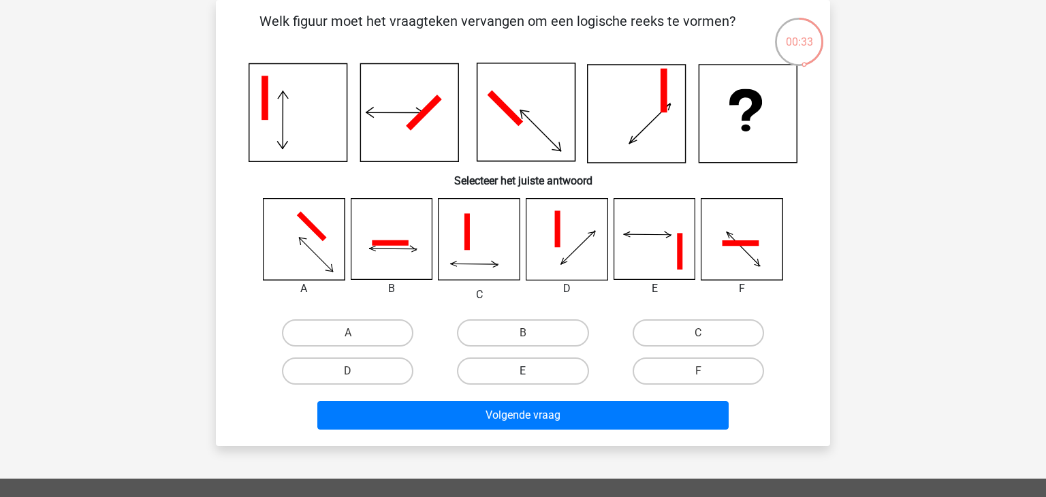
click at [542, 372] on label "E" at bounding box center [522, 371] width 131 height 27
click at [532, 372] on input "E" at bounding box center [527, 375] width 9 height 9
radio input "true"
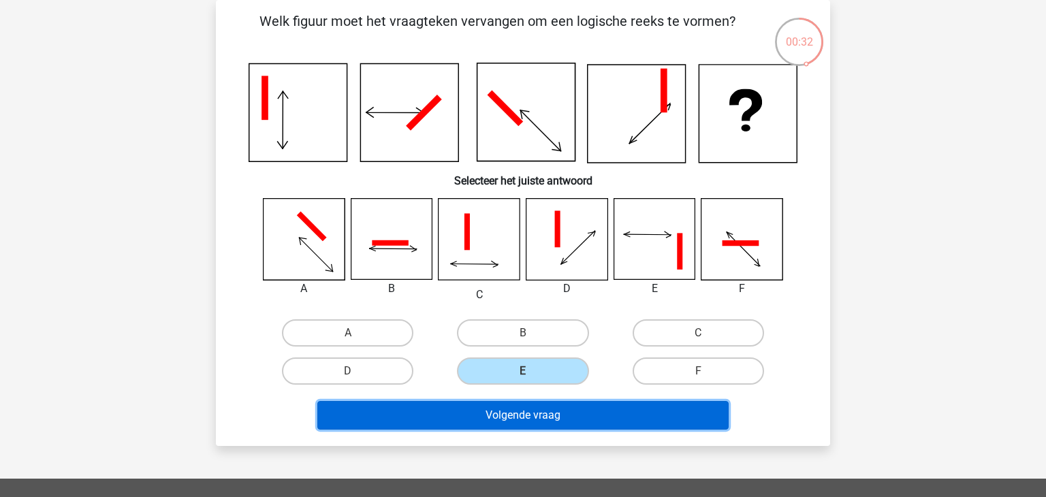
click at [544, 417] on button "Volgende vraag" at bounding box center [523, 415] width 412 height 29
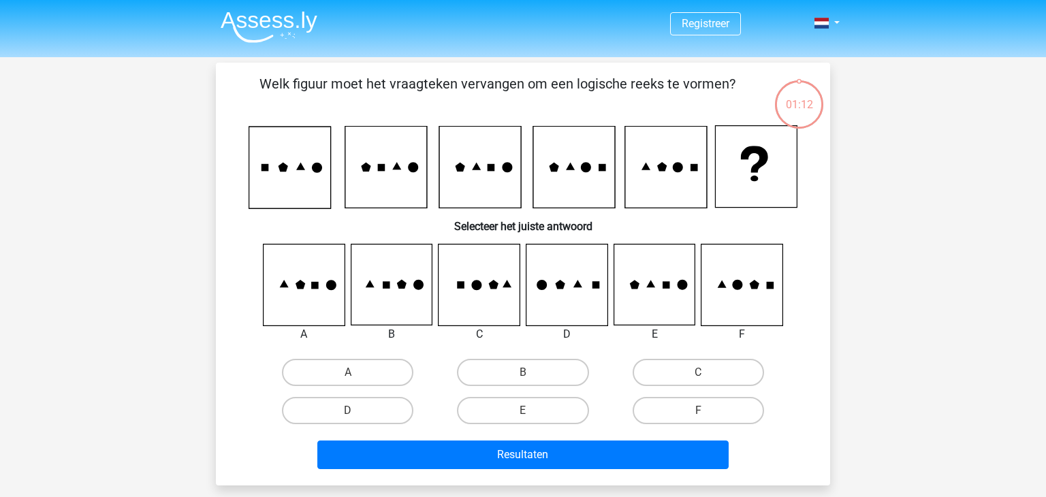
scroll to position [63, 0]
